Goal: Transaction & Acquisition: Purchase product/service

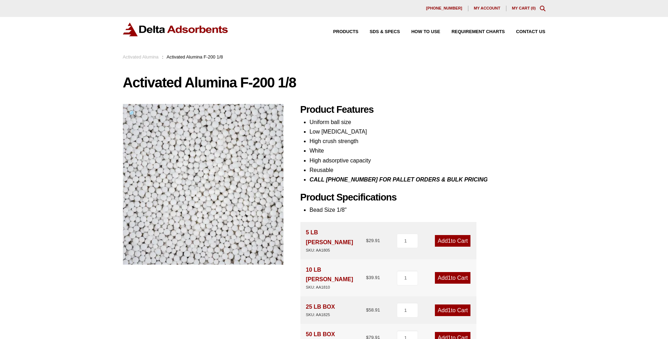
drag, startPoint x: 298, startPoint y: 84, endPoint x: 293, endPoint y: 83, distance: 4.7
click at [293, 83] on h1 "Activated Alumina F-200 1/8" at bounding box center [334, 82] width 423 height 15
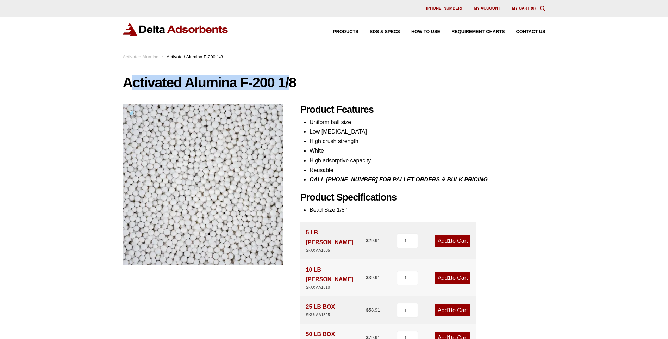
drag, startPoint x: 292, startPoint y: 81, endPoint x: 129, endPoint y: 80, distance: 163.8
click at [129, 80] on h1 "Activated Alumina F-200 1/8" at bounding box center [334, 82] width 423 height 15
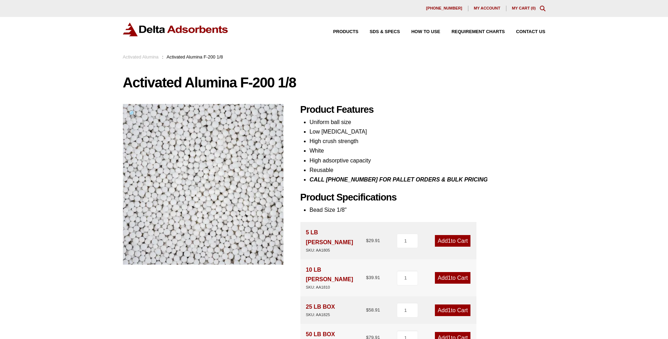
drag, startPoint x: 129, startPoint y: 80, endPoint x: 295, endPoint y: 77, distance: 166.6
click at [295, 77] on h1 "Activated Alumina F-200 1/8" at bounding box center [334, 82] width 423 height 15
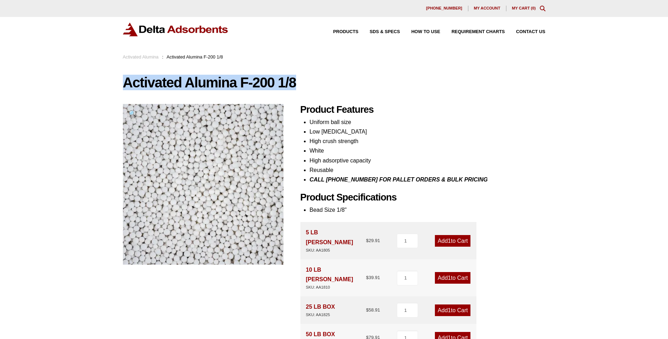
drag, startPoint x: 294, startPoint y: 80, endPoint x: 113, endPoint y: 81, distance: 181.4
click at [113, 81] on div "Our website has detected that you are using an outdated browser that will preve…" at bounding box center [334, 329] width 668 height 658
copy h1 "Activated Alumina F-200 1/8"
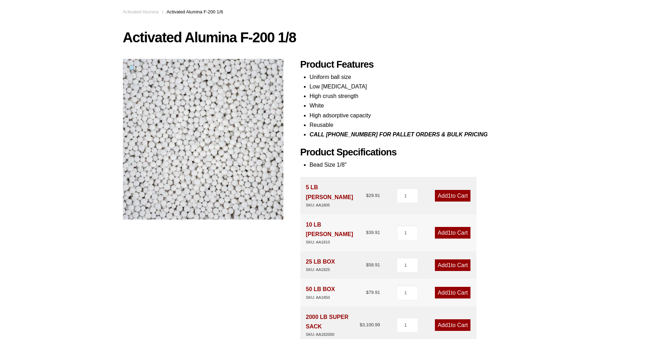
scroll to position [106, 0]
